Goal: Complete application form: Complete application form

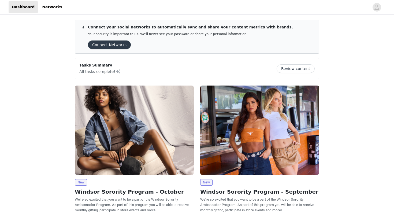
scroll to position [63, 0]
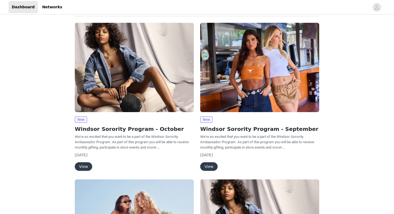
click at [86, 165] on button "View" at bounding box center [83, 166] width 17 height 9
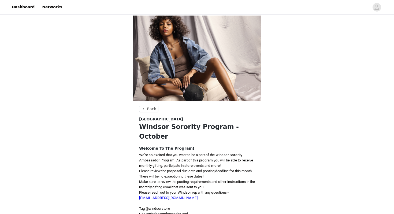
scroll to position [76, 0]
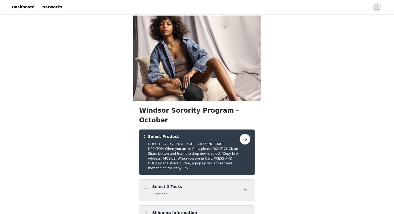
click at [242, 134] on button "button" at bounding box center [244, 139] width 11 height 11
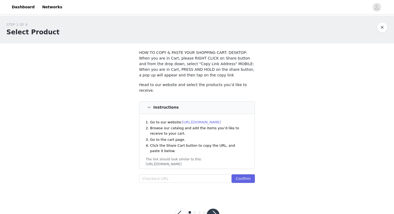
click at [171, 171] on div "Head to our website and select the products you’d like to receive. Instructions…" at bounding box center [197, 133] width 116 height 103
click at [170, 174] on input "text" at bounding box center [185, 178] width 92 height 9
paste input "[URL][DOMAIN_NAME]"
type input "[URL][DOMAIN_NAME]"
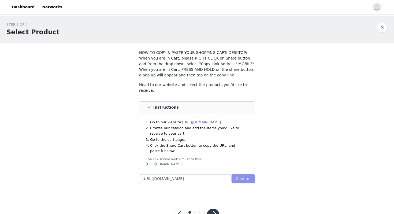
click at [234, 176] on button "Confirm" at bounding box center [242, 178] width 23 height 9
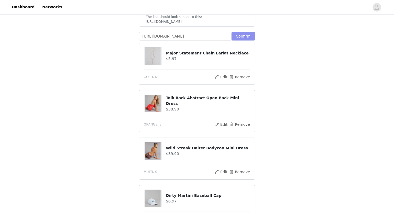
scroll to position [103, 0]
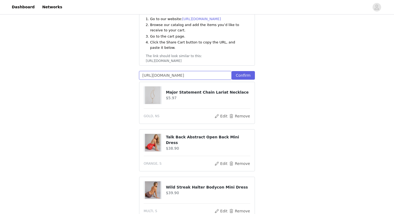
click at [231, 75] on input "[URL][DOMAIN_NAME]" at bounding box center [185, 75] width 92 height 9
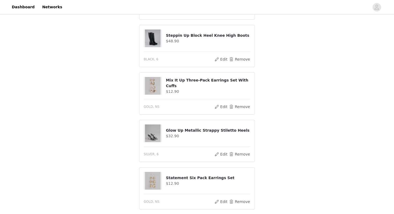
scroll to position [394, 0]
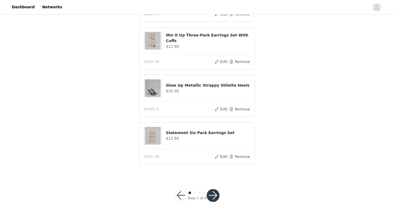
click at [217, 194] on button "button" at bounding box center [212, 195] width 13 height 13
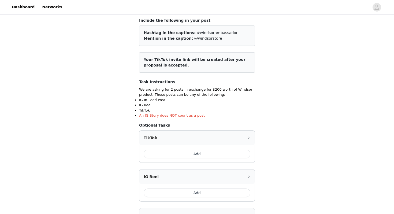
scroll to position [29, 0]
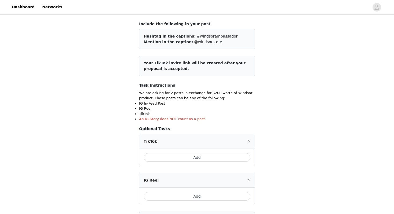
click at [201, 158] on button "Add" at bounding box center [197, 157] width 107 height 9
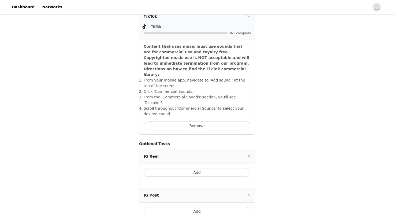
scroll to position [199, 0]
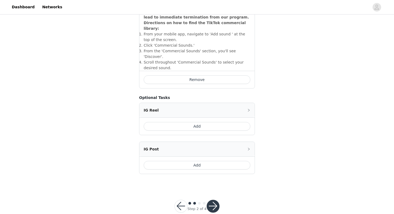
click at [210, 199] on button "button" at bounding box center [212, 205] width 13 height 13
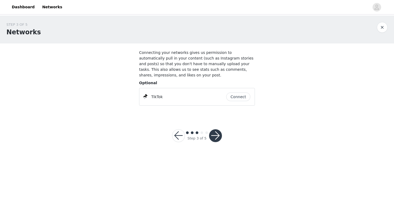
click at [216, 134] on button "button" at bounding box center [215, 135] width 13 height 13
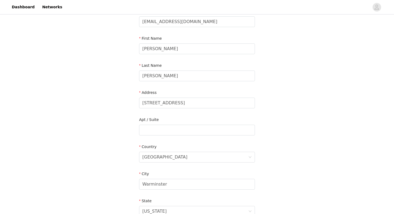
scroll to position [41, 0]
click at [186, 111] on form "Email [EMAIL_ADDRESS][DOMAIN_NAME] First Name [PERSON_NAME] Last Name [PERSON_N…" at bounding box center [197, 141] width 116 height 264
click at [183, 107] on input "[STREET_ADDRESS]" at bounding box center [197, 103] width 116 height 11
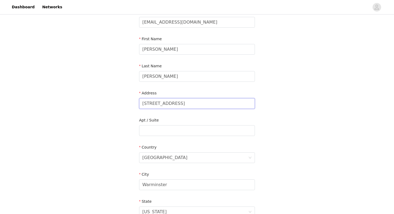
click at [183, 107] on input "[STREET_ADDRESS]" at bounding box center [197, 103] width 116 height 11
type input "[STREET_ADDRESS]"
click at [181, 131] on input "text" at bounding box center [197, 130] width 116 height 11
type input "409-c"
click at [175, 153] on div "[GEOGRAPHIC_DATA]" at bounding box center [195, 157] width 106 height 10
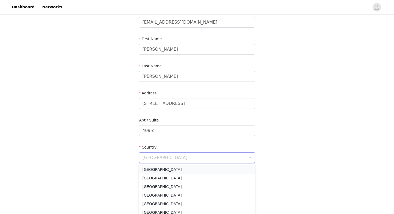
click at [172, 167] on li "[GEOGRAPHIC_DATA]" at bounding box center [197, 169] width 116 height 9
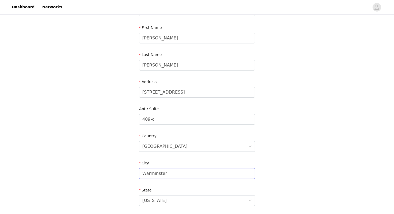
scroll to position [59, 0]
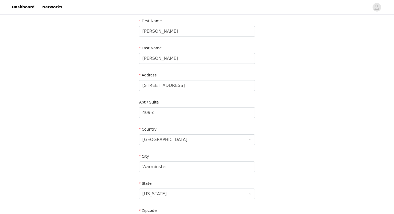
click at [173, 160] on div "City" at bounding box center [197, 157] width 116 height 8
click at [173, 163] on input "Warminster" at bounding box center [197, 166] width 116 height 11
click at [106, 199] on div "STEP 4 OF 5 Shipping Information Email [EMAIL_ADDRESS][DOMAIN_NAME] First Name …" at bounding box center [197, 112] width 394 height 311
click at [149, 161] on input "[GEOGRAPHIC_DATA]" at bounding box center [197, 166] width 116 height 11
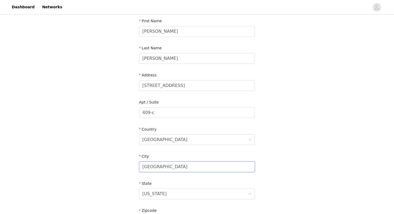
click at [149, 161] on input "[GEOGRAPHIC_DATA]" at bounding box center [197, 166] width 116 height 11
type input "[GEOGRAPHIC_DATA]"
click at [149, 191] on div "[US_STATE]" at bounding box center [154, 194] width 24 height 10
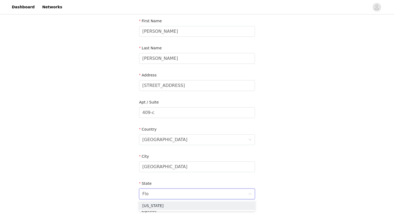
type input "[PERSON_NAME]"
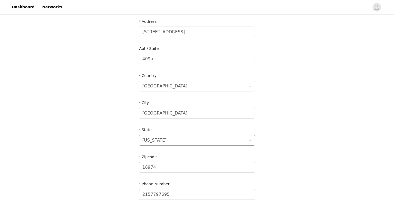
scroll to position [134, 0]
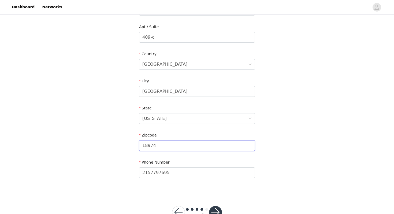
click at [152, 148] on input "18974" at bounding box center [197, 145] width 116 height 11
type input "33617"
click at [171, 179] on div "Phone Number [PHONE_NUMBER]" at bounding box center [197, 169] width 116 height 21
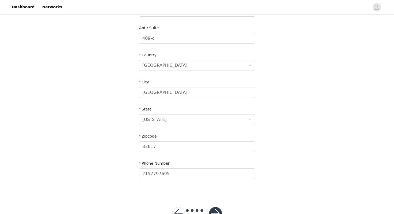
scroll to position [151, 0]
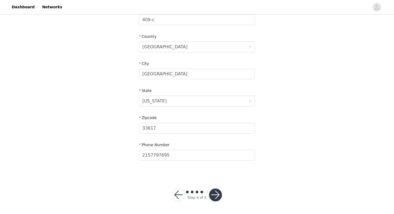
click at [221, 198] on div at bounding box center [215, 194] width 13 height 13
click at [219, 198] on button "button" at bounding box center [215, 194] width 13 height 13
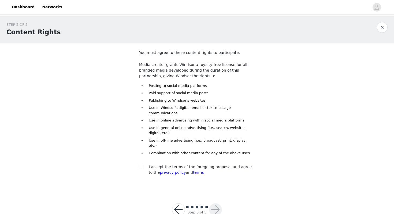
scroll to position [5, 0]
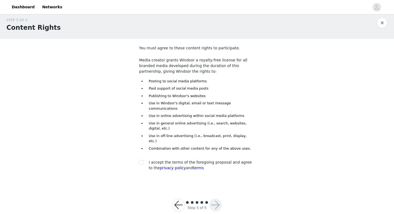
click at [176, 160] on span "I accept the terms of the foregoing proposal and agree to the privacy policy an…" at bounding box center [200, 165] width 103 height 10
click at [136, 152] on section "You must agree to these content rights to participate. Media creator grants Win…" at bounding box center [197, 112] width 129 height 147
click at [138, 152] on section "You must agree to these content rights to participate. Media creator grants Win…" at bounding box center [197, 112] width 129 height 147
click at [139, 160] on input "checkbox" at bounding box center [141, 162] width 4 height 4
checkbox input "true"
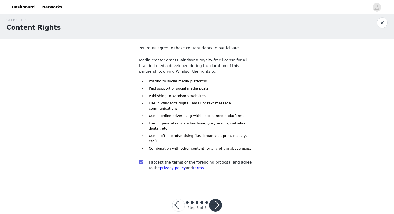
click at [213, 198] on button "button" at bounding box center [215, 204] width 13 height 13
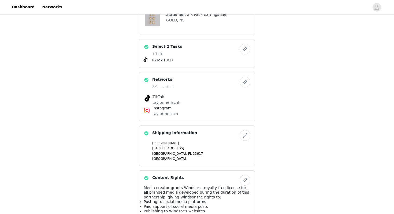
scroll to position [300, 0]
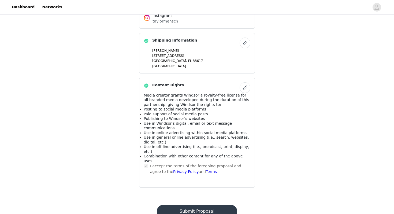
scroll to position [0, 0]
